Goal: Find specific page/section: Find specific page/section

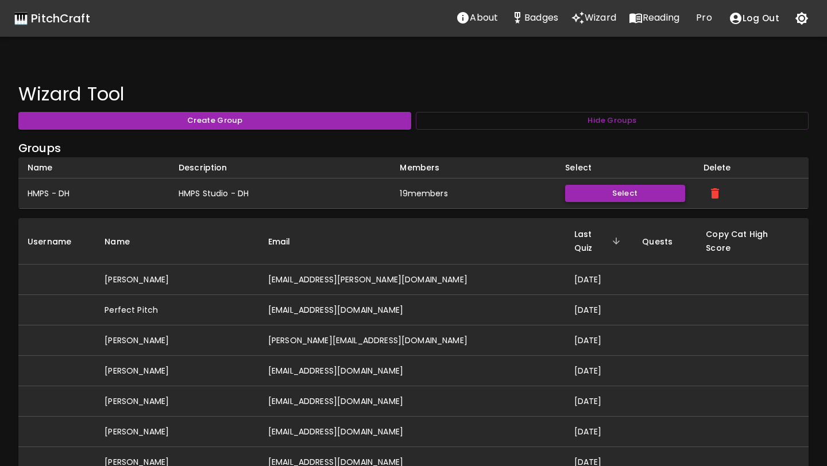
click at [634, 192] on button "Select" at bounding box center [624, 194] width 119 height 18
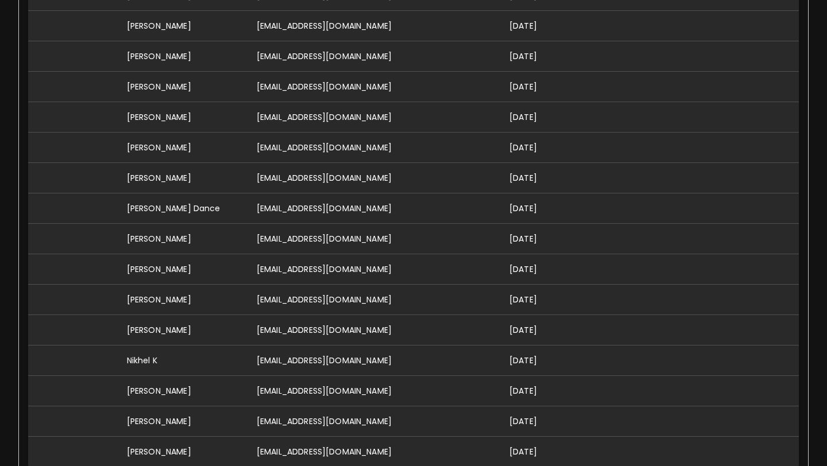
scroll to position [492, 0]
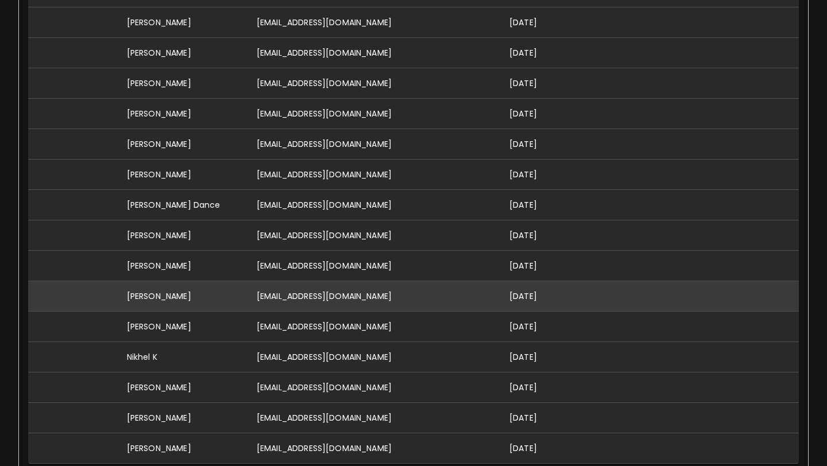
click at [337, 303] on td "[EMAIL_ADDRESS][DOMAIN_NAME]" at bounding box center [374, 296] width 253 height 30
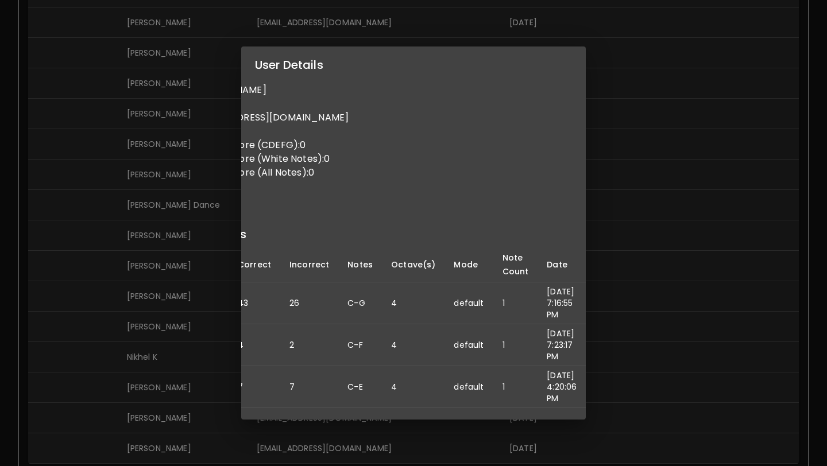
scroll to position [0, 0]
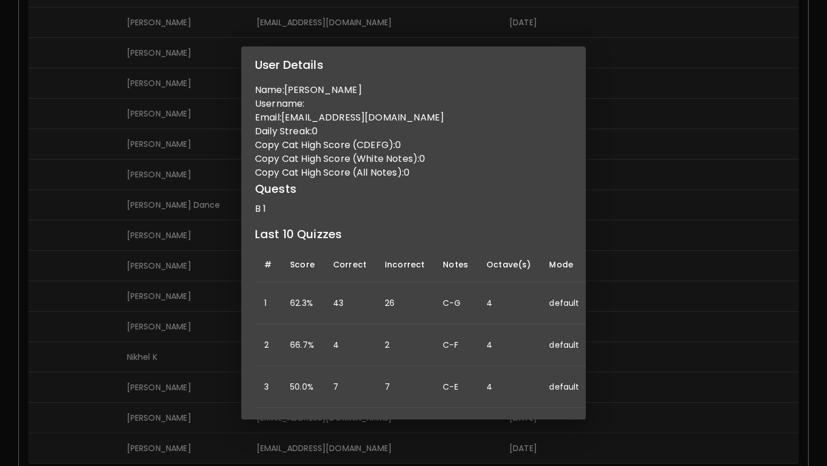
click at [165, 309] on div "User Details Name: [PERSON_NAME] Username: Email: [EMAIL_ADDRESS][DOMAIN_NAME] …" at bounding box center [413, 233] width 827 height 466
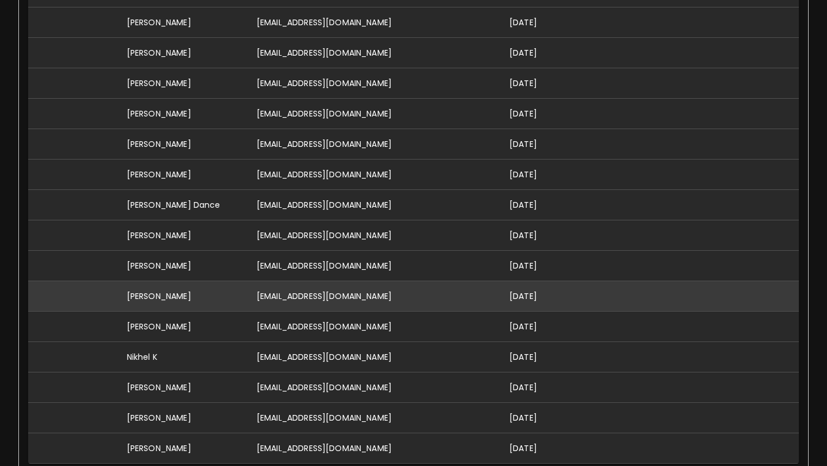
scroll to position [2921, 0]
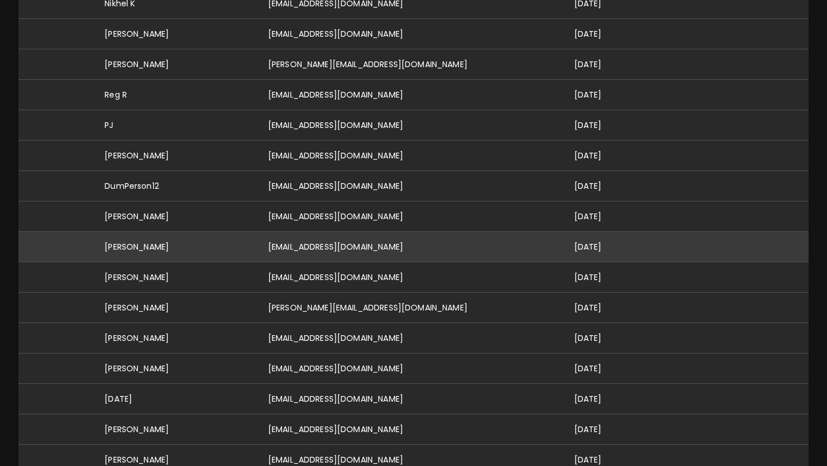
click at [356, 232] on td "[EMAIL_ADDRESS][DOMAIN_NAME]" at bounding box center [412, 247] width 306 height 30
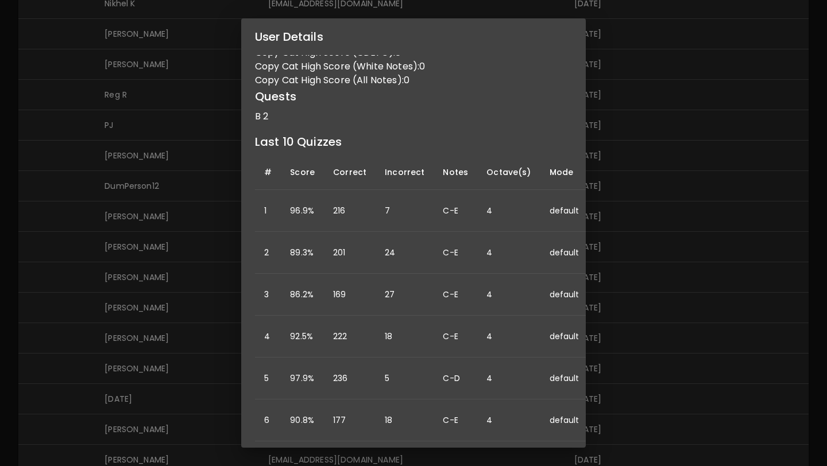
scroll to position [0, 0]
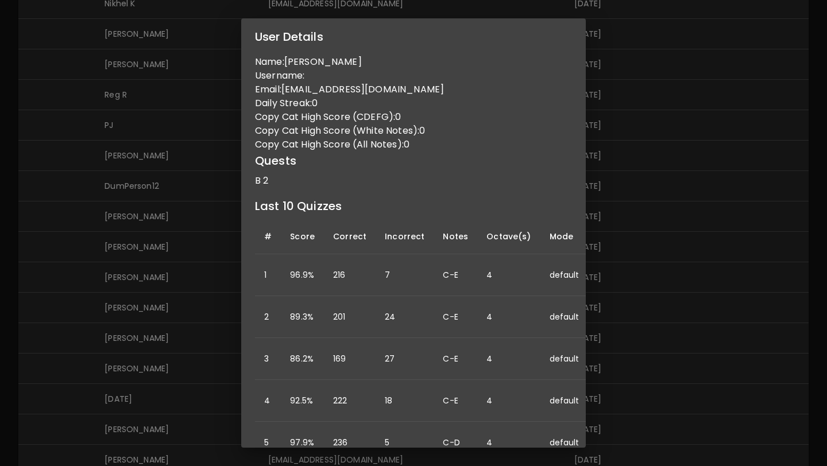
click at [115, 331] on div "User Details Name: [PERSON_NAME] Username: Email: [PERSON_NAME][EMAIL_ADDRESS][…" at bounding box center [413, 233] width 827 height 466
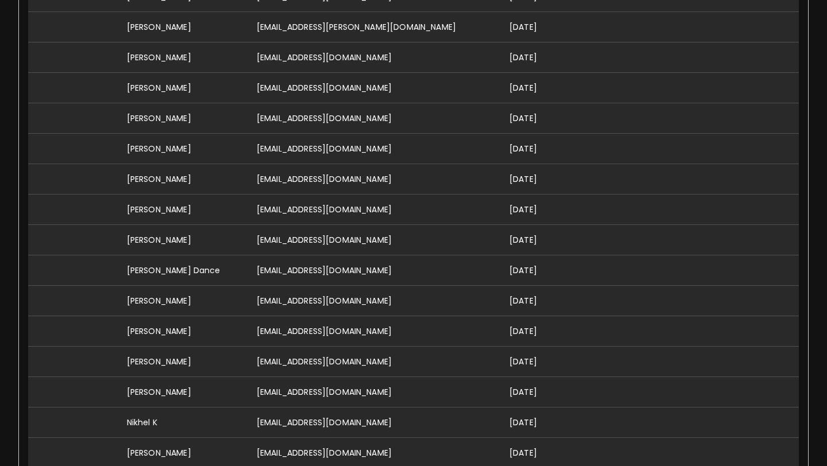
scroll to position [439, 0]
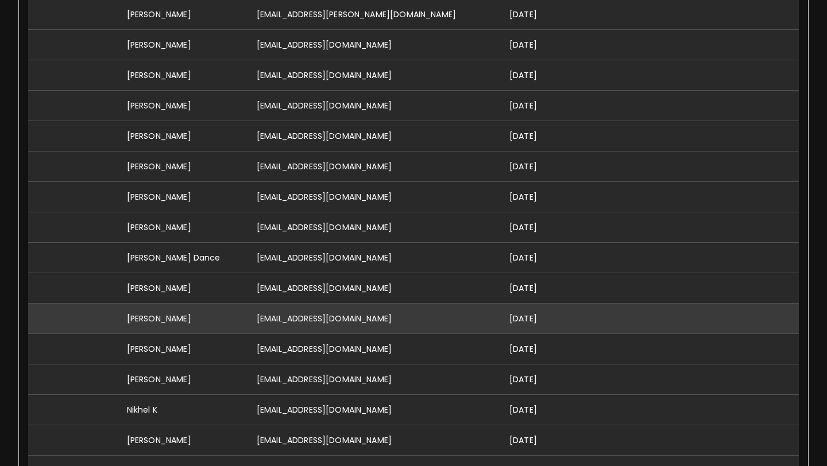
click at [373, 318] on td "[EMAIL_ADDRESS][DOMAIN_NAME]" at bounding box center [374, 319] width 253 height 30
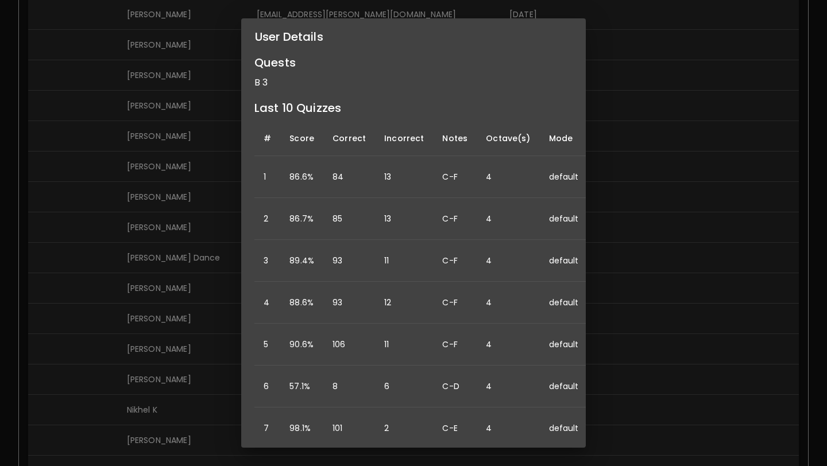
scroll to position [106, 1]
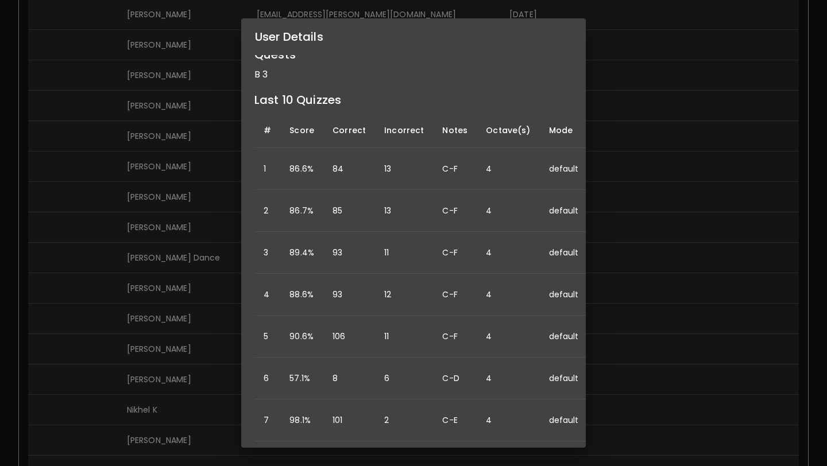
click at [216, 281] on div "User Details Name: [PERSON_NAME] Username: Email: [PERSON_NAME][EMAIL_ADDRESS][…" at bounding box center [413, 233] width 827 height 466
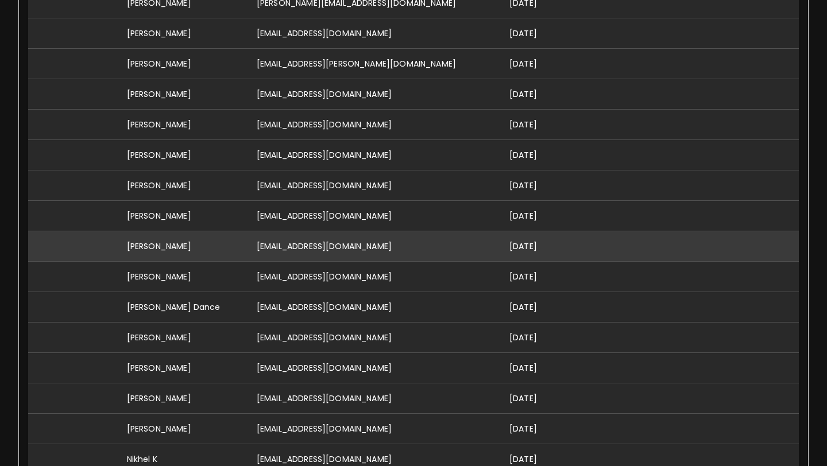
scroll to position [394, 0]
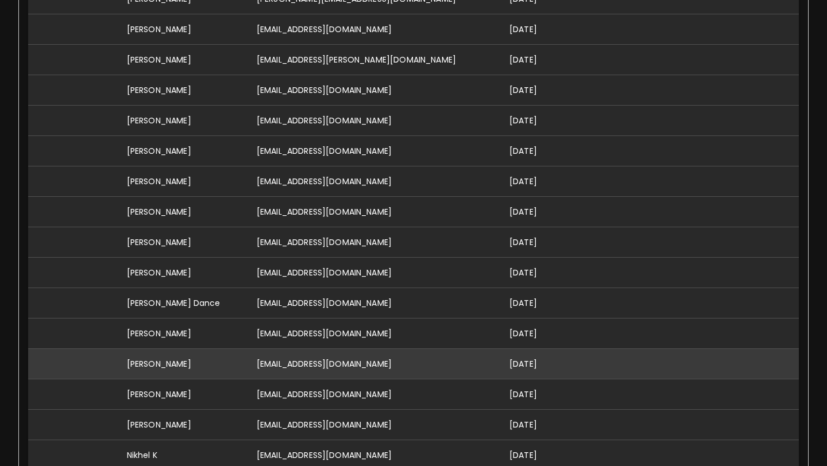
click at [324, 357] on td "[EMAIL_ADDRESS][DOMAIN_NAME]" at bounding box center [374, 364] width 253 height 30
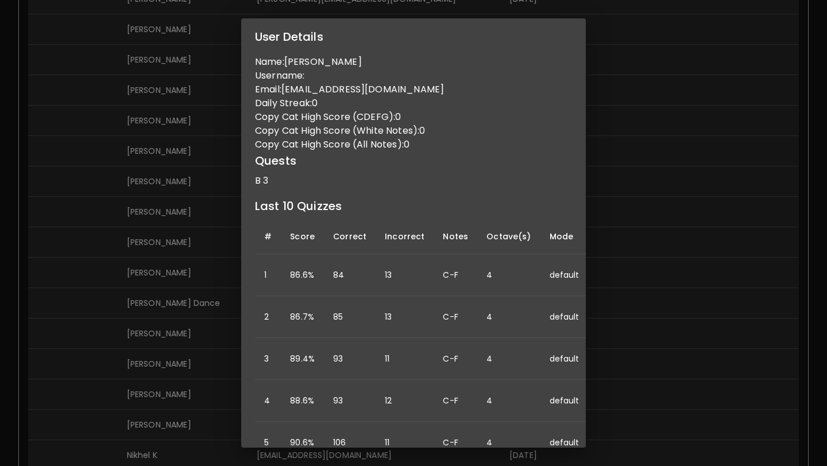
click at [622, 92] on div "User Details Name: [PERSON_NAME] Username: Email: [PERSON_NAME][EMAIL_ADDRESS][…" at bounding box center [413, 233] width 827 height 466
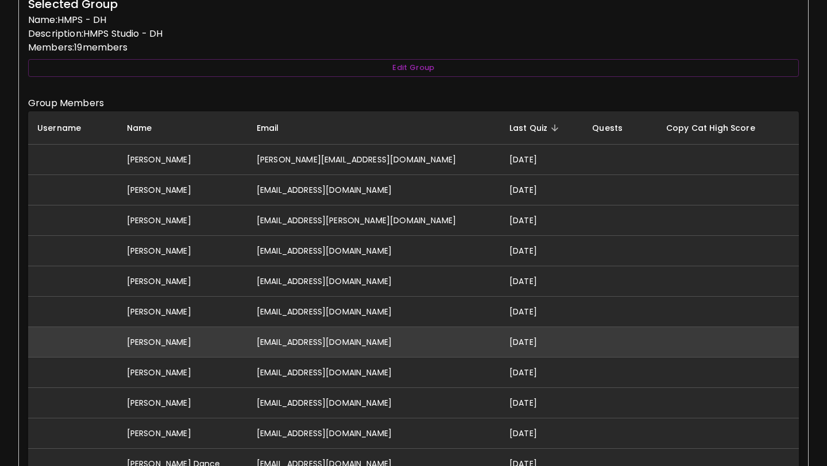
scroll to position [0, 0]
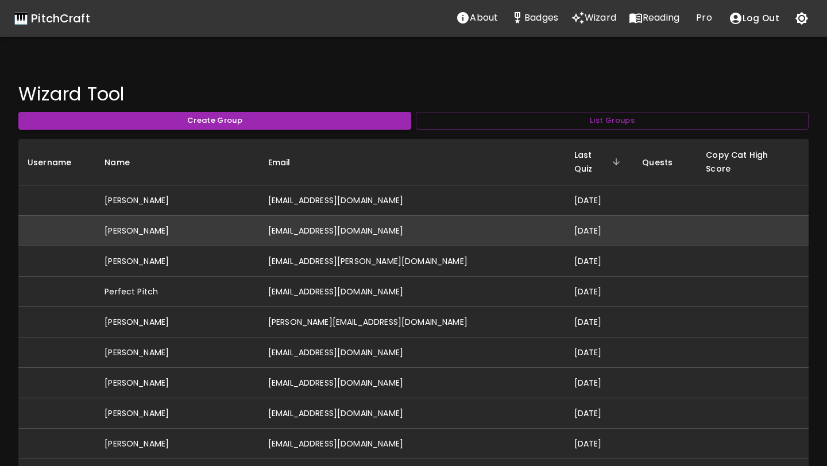
click at [373, 217] on td "[EMAIL_ADDRESS][DOMAIN_NAME]" at bounding box center [412, 231] width 306 height 30
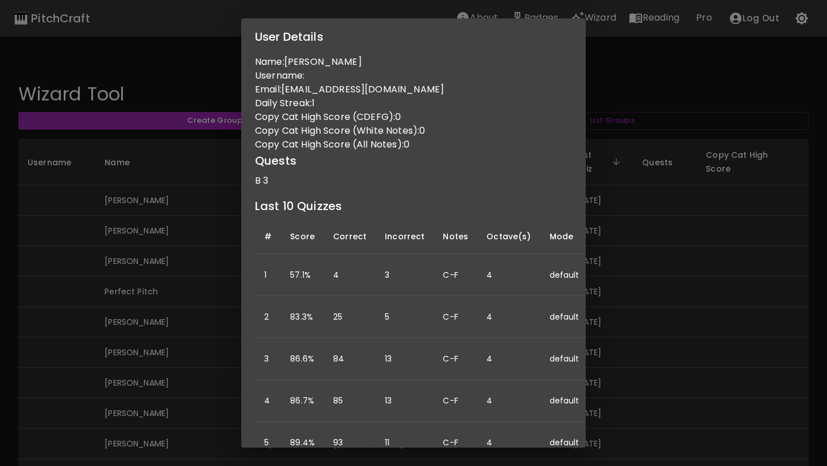
click at [601, 282] on div "User Details Name: Ashley Varian Username: Email: ashleymovold@gmail.com Daily …" at bounding box center [413, 233] width 827 height 466
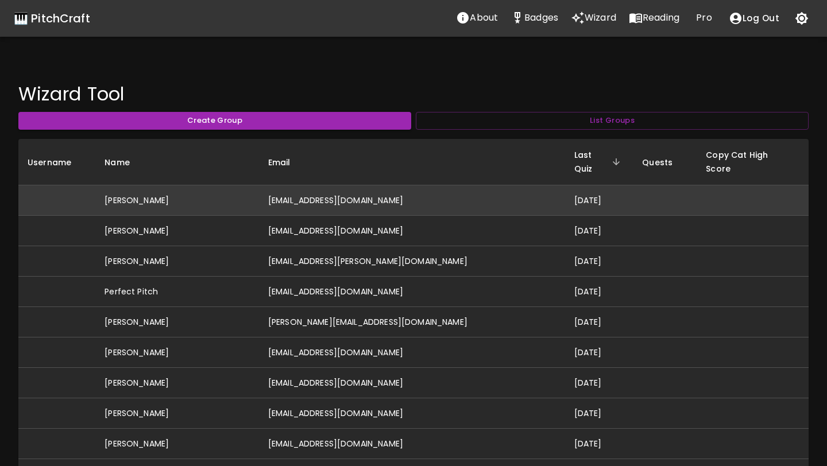
click at [202, 191] on td "[PERSON_NAME]" at bounding box center [177, 200] width 164 height 30
